Goal: Task Accomplishment & Management: Complete application form

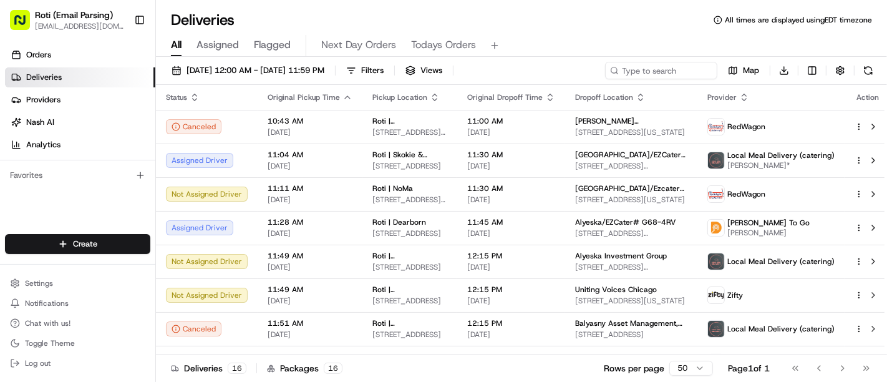
scroll to position [259, 0]
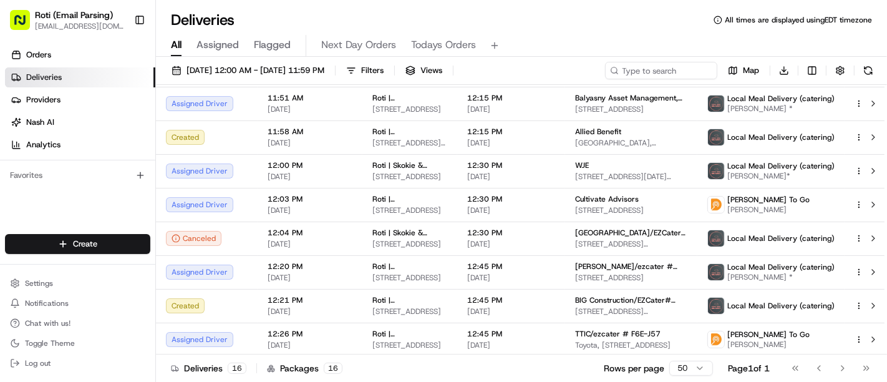
click at [114, 226] on div "Create Settings Notifications Chat with us! Toggle Theme Log out" at bounding box center [77, 303] width 155 height 158
click at [114, 240] on html "Roti (Email Parsing) [EMAIL_ADDRESS][DOMAIN_NAME] Toggle Sidebar Orders Deliver…" at bounding box center [443, 191] width 887 height 382
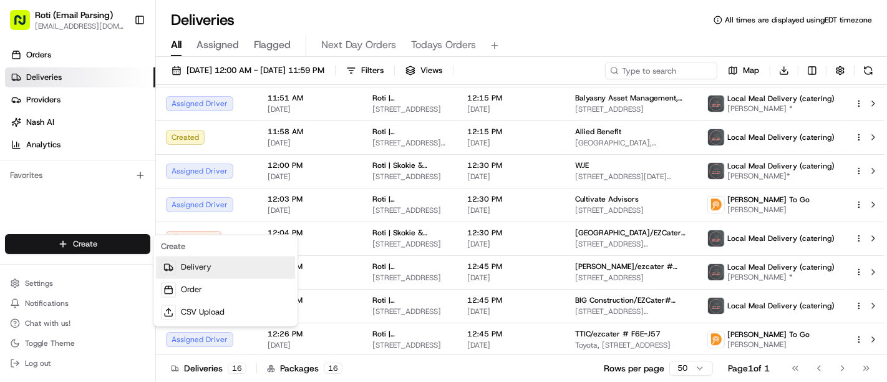
click at [183, 269] on link "Delivery" at bounding box center [225, 268] width 139 height 22
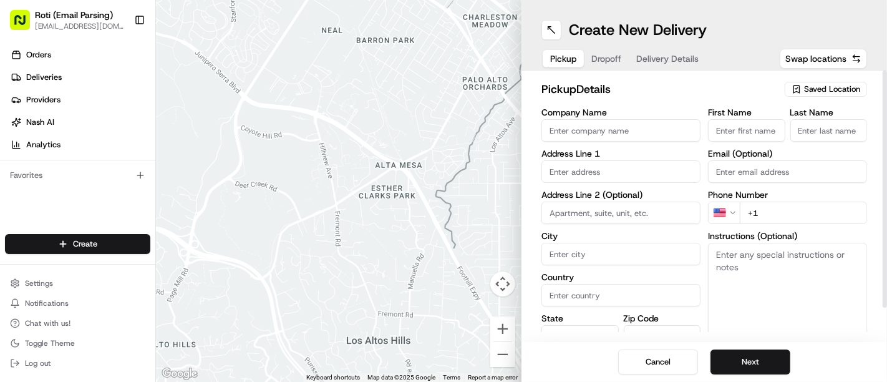
click at [833, 82] on div "Saved Location" at bounding box center [826, 89] width 82 height 15
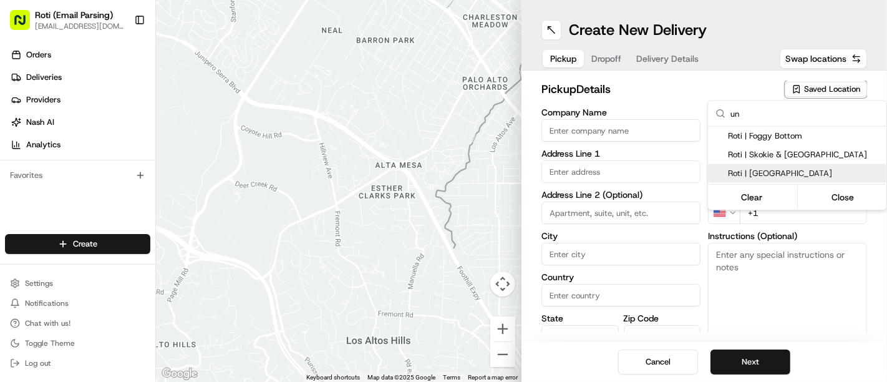
type input "un"
click at [748, 170] on span "Roti | [GEOGRAPHIC_DATA]" at bounding box center [805, 173] width 154 height 11
type input "Roti | [GEOGRAPHIC_DATA]"
type input "[STREET_ADDRESS][US_STATE]"
type input "[GEOGRAPHIC_DATA]"
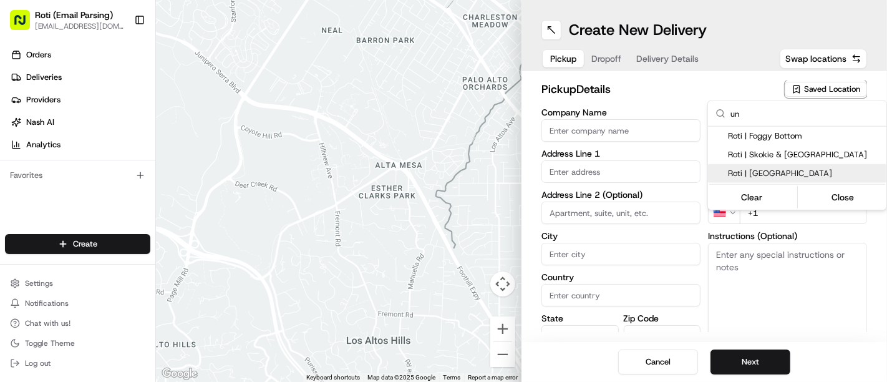
type input "US"
type input "MN"
type input "55414"
type input "Manager"
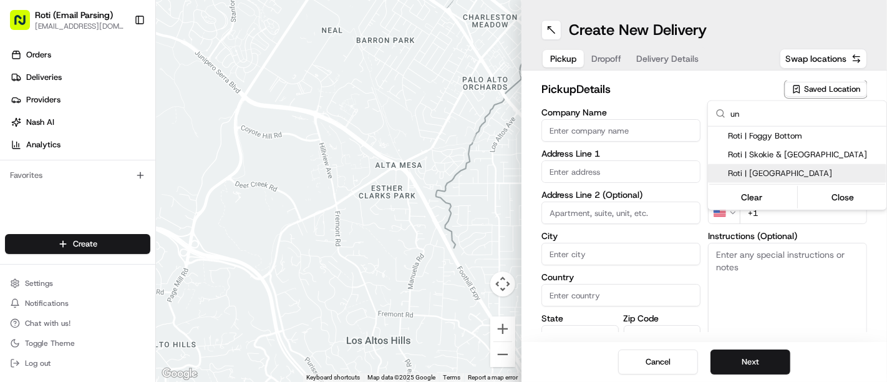
type input "[PHONE_NUMBER]"
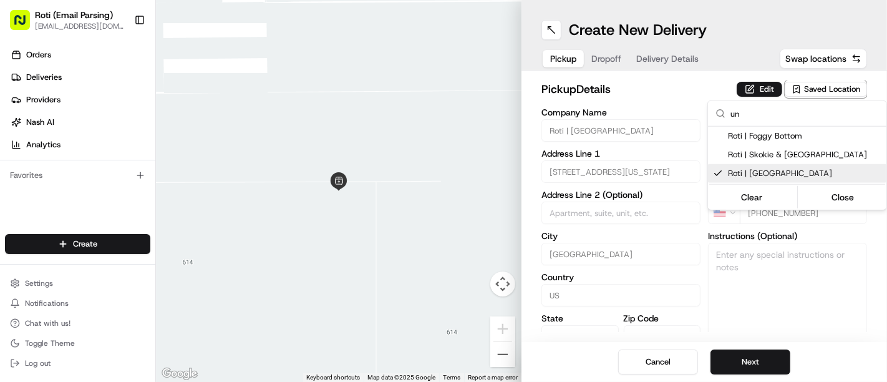
click at [711, 363] on html "Roti (Email Parsing) [EMAIL_ADDRESS][DOMAIN_NAME] Toggle Sidebar Orders Deliver…" at bounding box center [443, 191] width 887 height 382
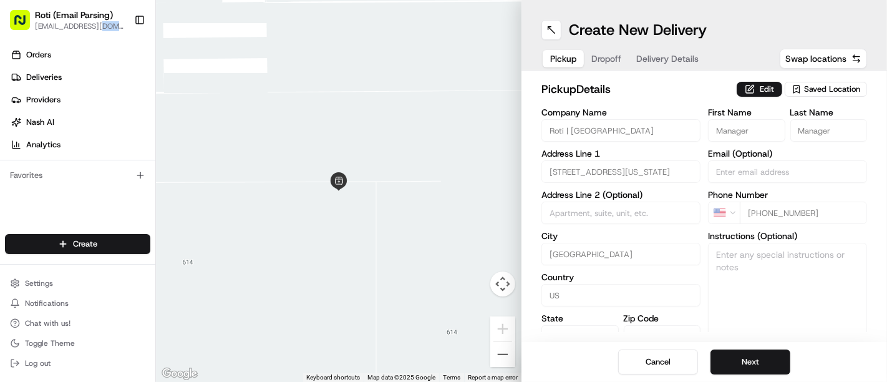
click at [711, 363] on button "Next" at bounding box center [751, 361] width 80 height 25
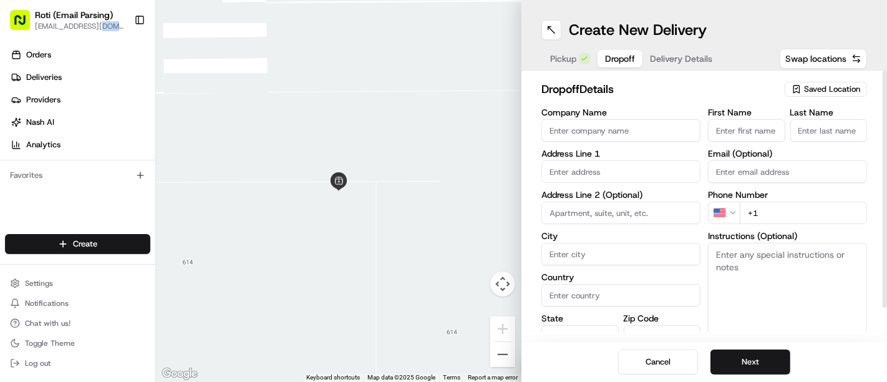
click at [635, 126] on input "Company Name" at bounding box center [621, 130] width 159 height 22
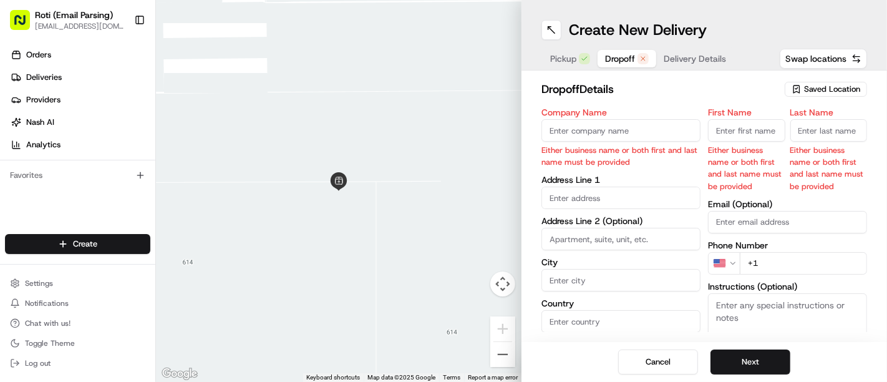
paste input "[GEOGRAPHIC_DATA][US_STATE]"
type input "[GEOGRAPHIC_DATA][US_STATE]"
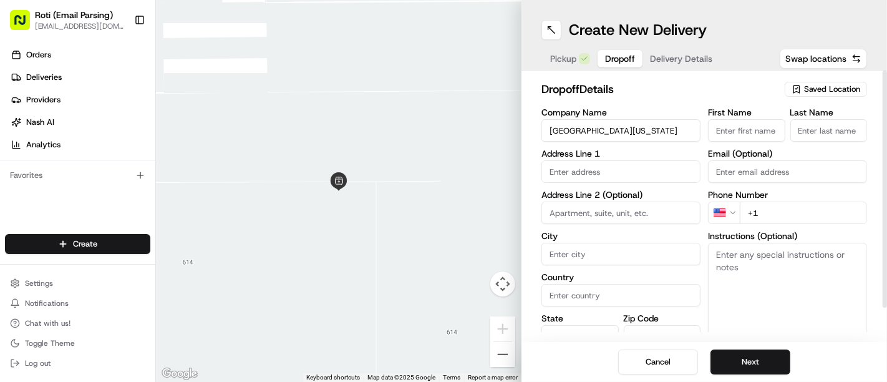
click at [736, 142] on div "First Name Last Name Email (Optional) Phone Number US +1 Instructions (Optional…" at bounding box center [787, 239] width 159 height 262
click at [736, 140] on input "First Name" at bounding box center [746, 130] width 77 height 22
type input "[PERSON_NAME]"
click at [823, 119] on input "Last Name" at bounding box center [829, 130] width 77 height 22
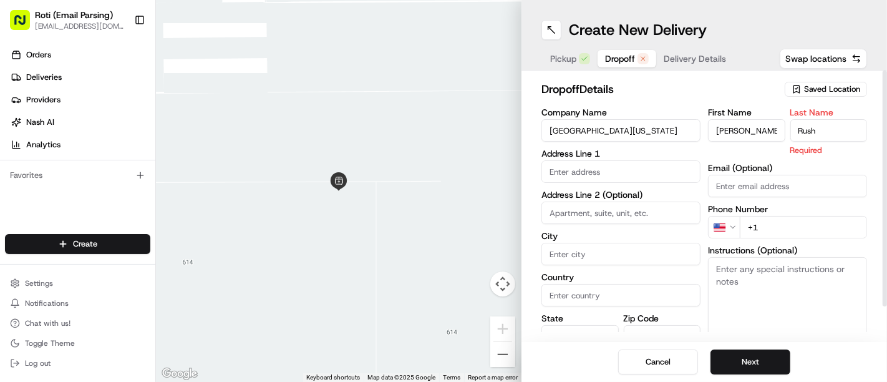
type input "Rush"
click at [642, 169] on input "text" at bounding box center [621, 171] width 159 height 22
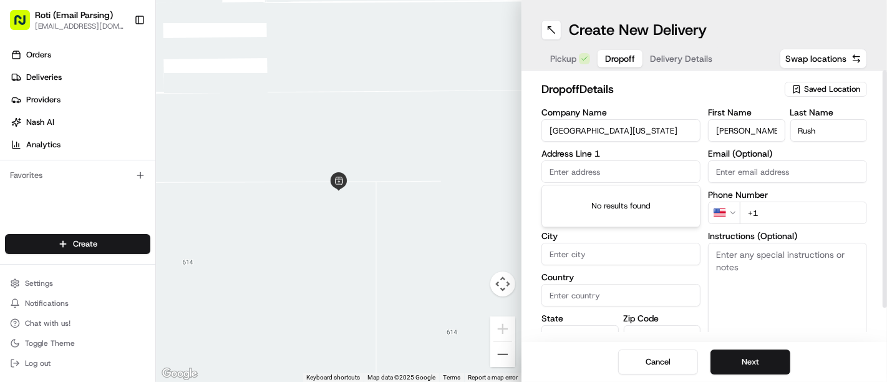
paste input "[STREET_ADDRESS][PERSON_NAME][PERSON_NAME]"
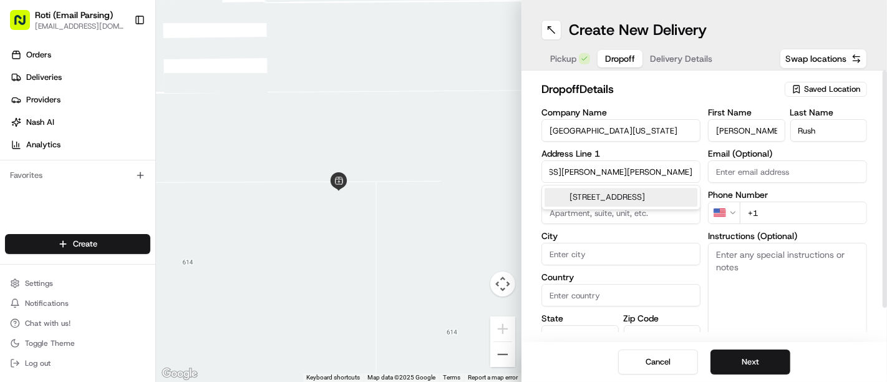
click at [610, 205] on div "[STREET_ADDRESS]" at bounding box center [621, 197] width 153 height 19
type input "[PERSON_NAME], [STREET_ADDRESS]"
type input "[GEOGRAPHIC_DATA]"
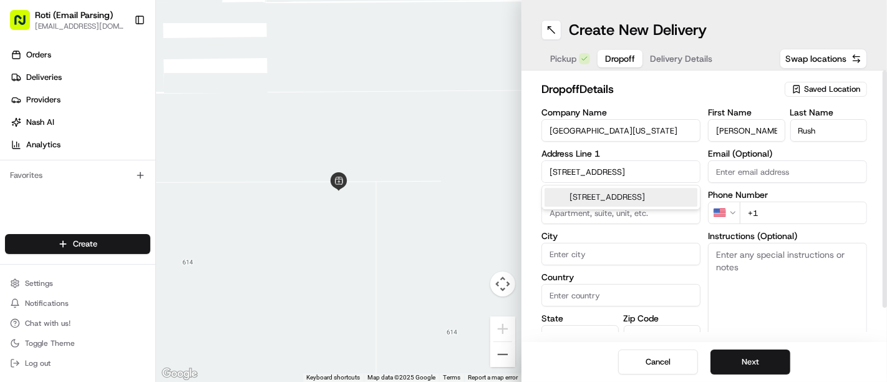
type input "MN"
type input "55454"
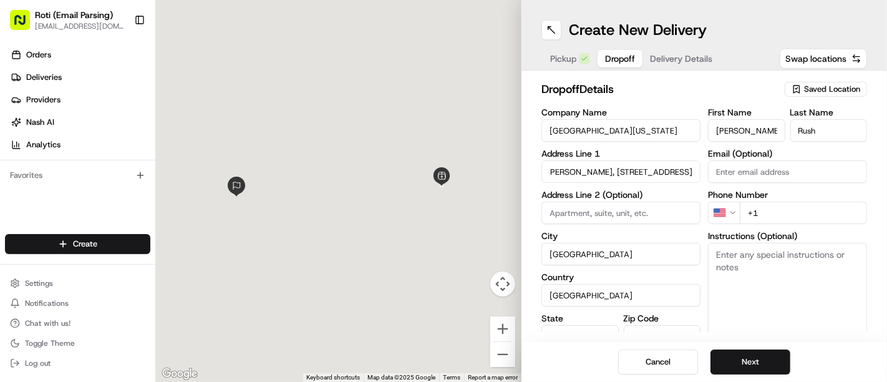
type input "[STREET_ADDRESS]"
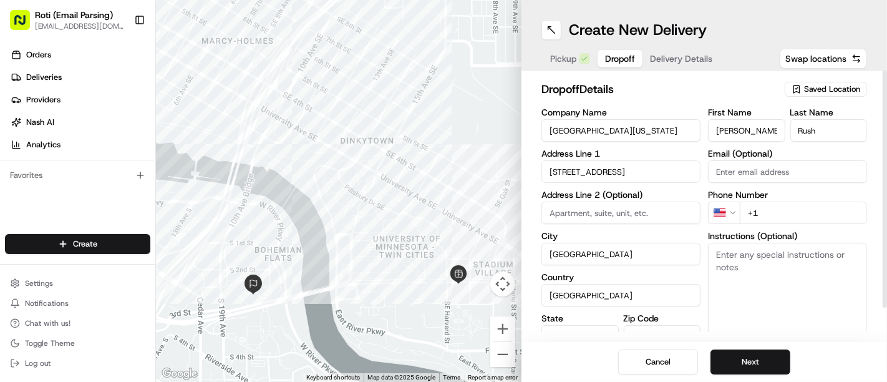
click at [784, 205] on input "+1" at bounding box center [803, 213] width 127 height 22
paste input "[PHONE_NUMBER]"
type input "[PHONE_NUMBER]"
click at [778, 254] on textarea "Instructions (Optional)" at bounding box center [787, 290] width 159 height 94
type textarea "Call customer upon arrival"
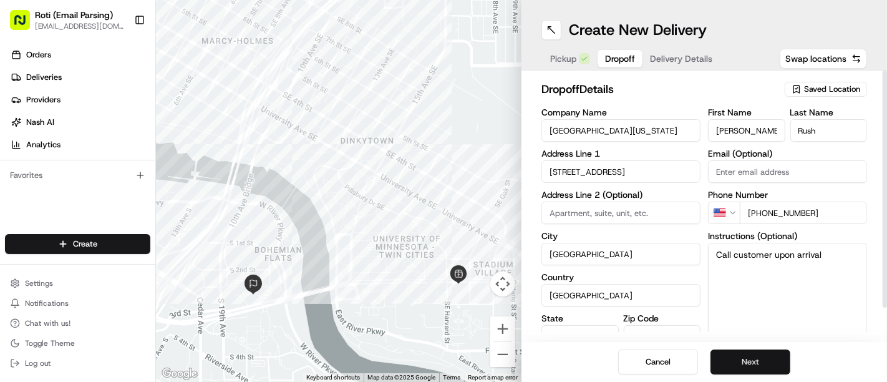
click at [753, 354] on button "Next" at bounding box center [751, 361] width 80 height 25
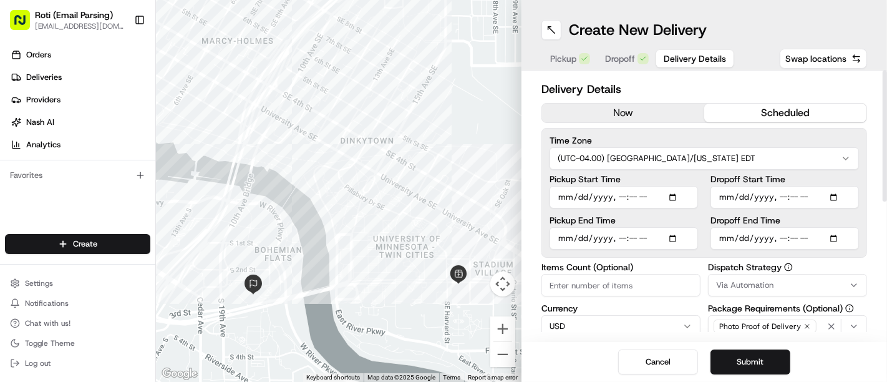
click at [838, 114] on button "scheduled" at bounding box center [786, 113] width 162 height 19
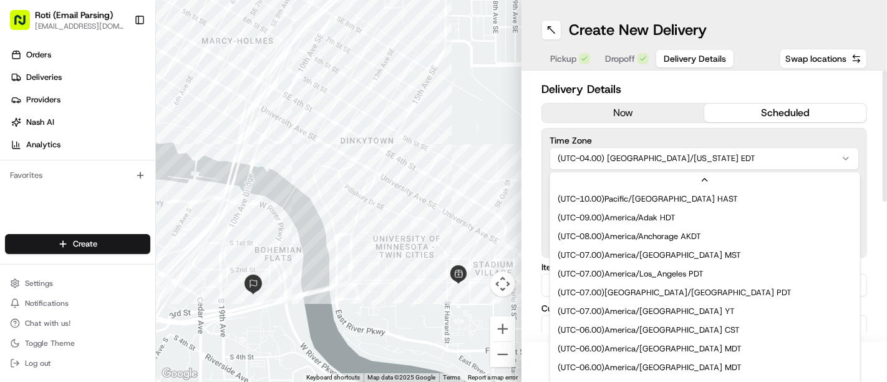
click at [685, 159] on html "Roti (Email Parsing) [EMAIL_ADDRESS][DOMAIN_NAME] Toggle Sidebar Orders Deliver…" at bounding box center [443, 191] width 887 height 382
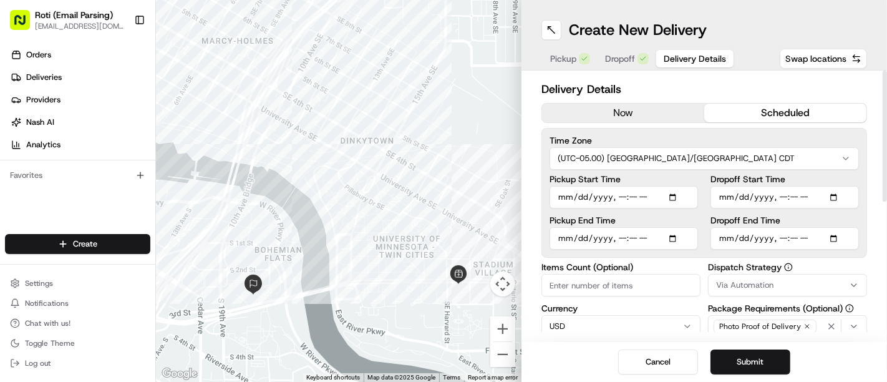
click at [743, 291] on button "Via Automation" at bounding box center [787, 285] width 159 height 22
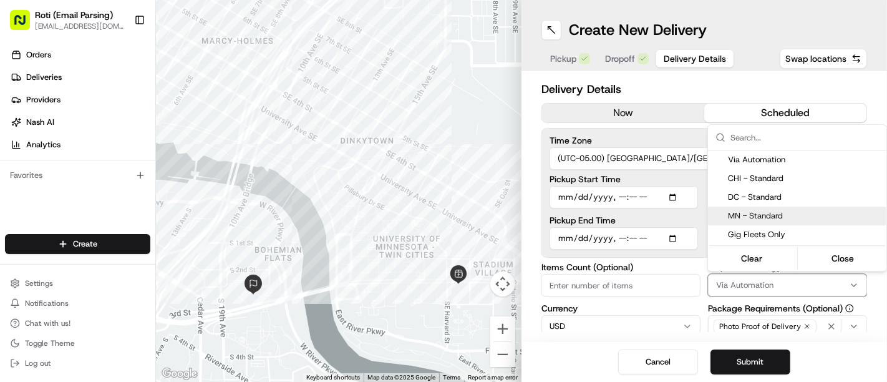
click at [742, 218] on span "MN - Standard" at bounding box center [805, 215] width 154 height 11
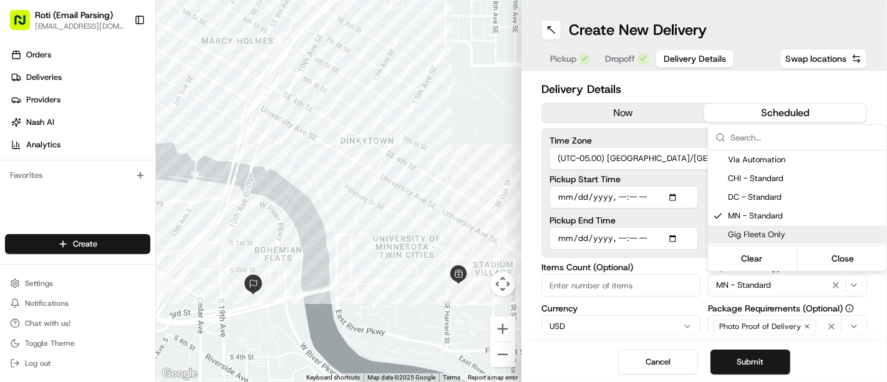
click at [666, 264] on html "Roti (Email Parsing) [EMAIL_ADDRESS][DOMAIN_NAME] Toggle Sidebar Orders Deliver…" at bounding box center [443, 191] width 887 height 382
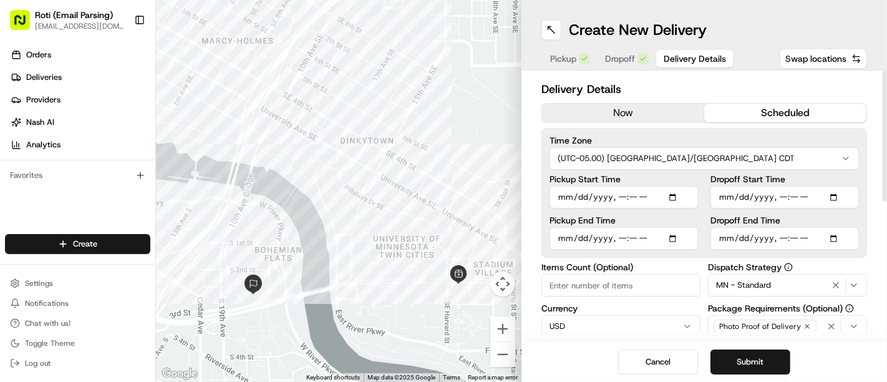
click at [833, 192] on input "Dropoff Start Time" at bounding box center [785, 197] width 149 height 22
click at [835, 198] on input "Dropoff Start Time" at bounding box center [785, 197] width 149 height 22
type input "[DATE]T10:45"
click at [831, 238] on input "Dropoff End Time" at bounding box center [785, 238] width 149 height 22
type input "[DATE]T11:00"
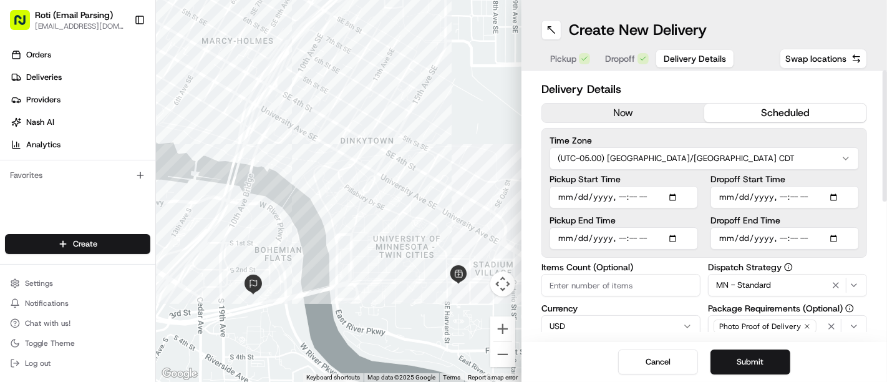
click at [873, 210] on div "Delivery Details now scheduled Time Zone (UTC-05.00) America/[GEOGRAPHIC_DATA] …" at bounding box center [705, 206] width 366 height 271
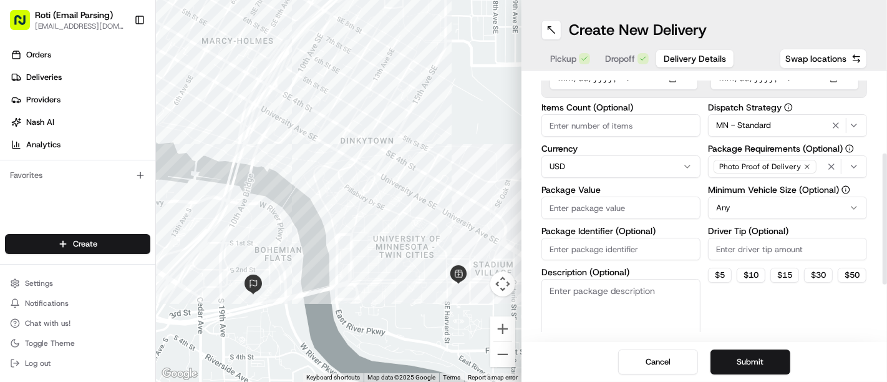
scroll to position [163, 0]
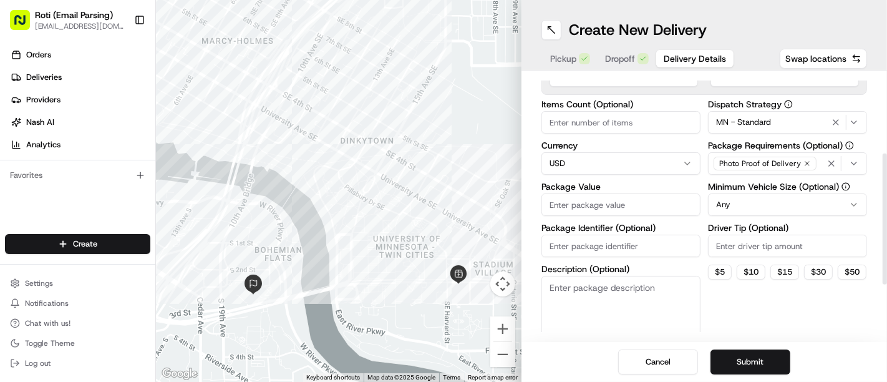
drag, startPoint x: 887, startPoint y: 168, endPoint x: 877, endPoint y: 253, distance: 85.5
click at [883, 253] on div at bounding box center [885, 219] width 4 height 131
click at [877, 253] on div "Delivery Details now scheduled Time Zone (UTC-05.00) America/[GEOGRAPHIC_DATA] …" at bounding box center [705, 206] width 366 height 271
click at [812, 202] on html "Roti (Email Parsing) [EMAIL_ADDRESS][DOMAIN_NAME] Toggle Sidebar Orders Deliver…" at bounding box center [443, 191] width 887 height 382
click at [582, 208] on input "Package Value" at bounding box center [621, 204] width 159 height 22
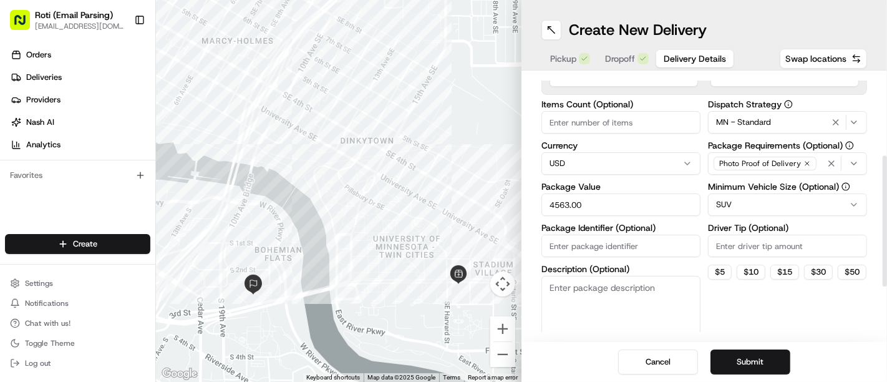
type input "4563.00"
click at [580, 235] on input "Package Identifier (Optional)" at bounding box center [621, 246] width 159 height 22
paste input "612) 418-1188("
type input "6"
paste input "[GEOGRAPHIC_DATA][US_STATE]"
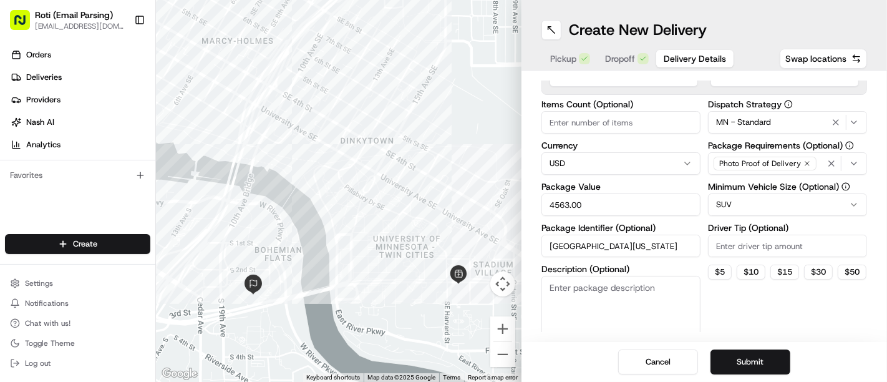
type input "[GEOGRAPHIC_DATA][US_STATE]"
click at [780, 252] on input "Driver Tip (Optional)" at bounding box center [787, 246] width 159 height 22
type input "50"
click at [575, 122] on input "Items Count (Optional)" at bounding box center [621, 122] width 159 height 22
type input "275"
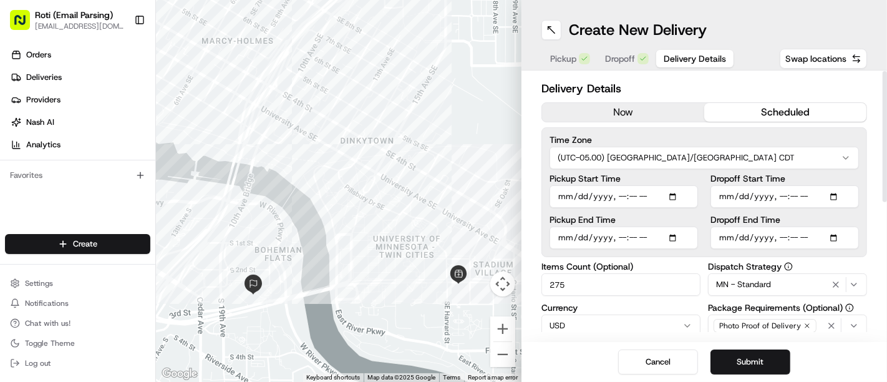
scroll to position [0, 0]
drag, startPoint x: 887, startPoint y: 261, endPoint x: 887, endPoint y: 131, distance: 130.4
click at [887, 131] on div at bounding box center [885, 136] width 4 height 131
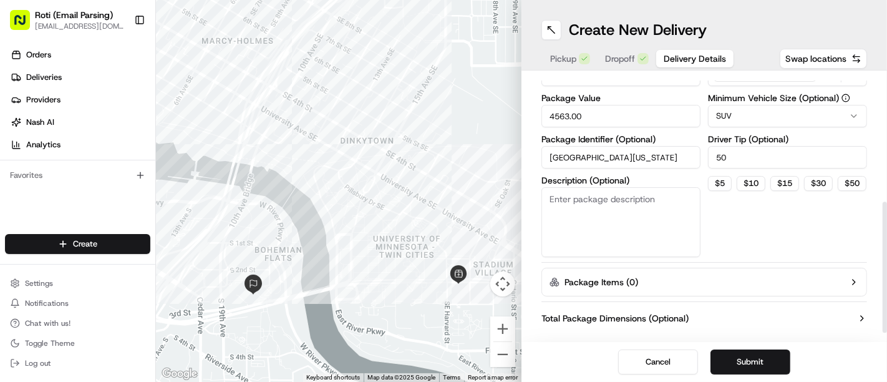
scroll to position [270, 0]
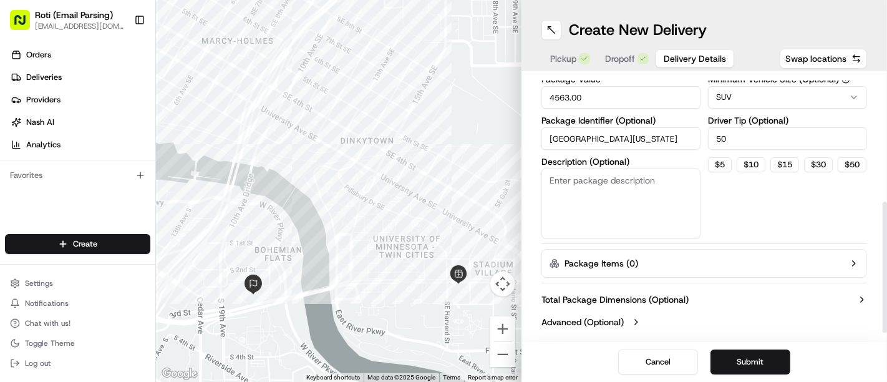
drag, startPoint x: 887, startPoint y: 131, endPoint x: 886, endPoint y: 285, distance: 153.5
click at [886, 285] on div at bounding box center [885, 267] width 4 height 131
click at [886, 285] on div at bounding box center [885, 277] width 4 height 131
click at [734, 363] on button "Submit" at bounding box center [751, 361] width 80 height 25
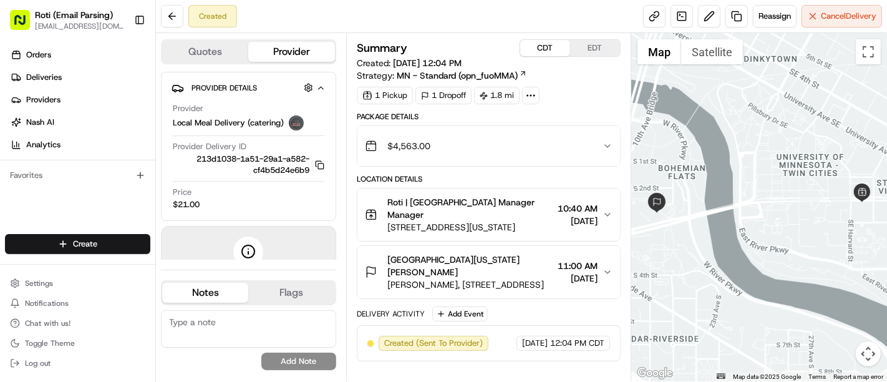
click at [528, 87] on div at bounding box center [530, 95] width 17 height 17
click at [451, 279] on span "[PERSON_NAME], [STREET_ADDRESS]" at bounding box center [470, 284] width 165 height 12
